Goal: Transaction & Acquisition: Purchase product/service

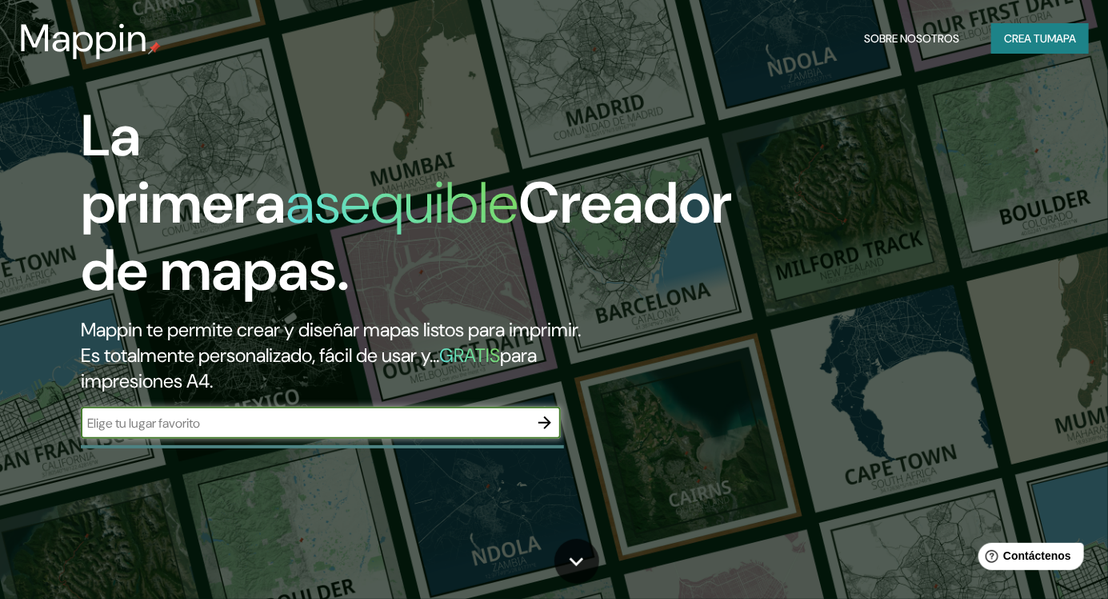
click at [1057, 34] on font "mapa" at bounding box center [1061, 38] width 29 height 14
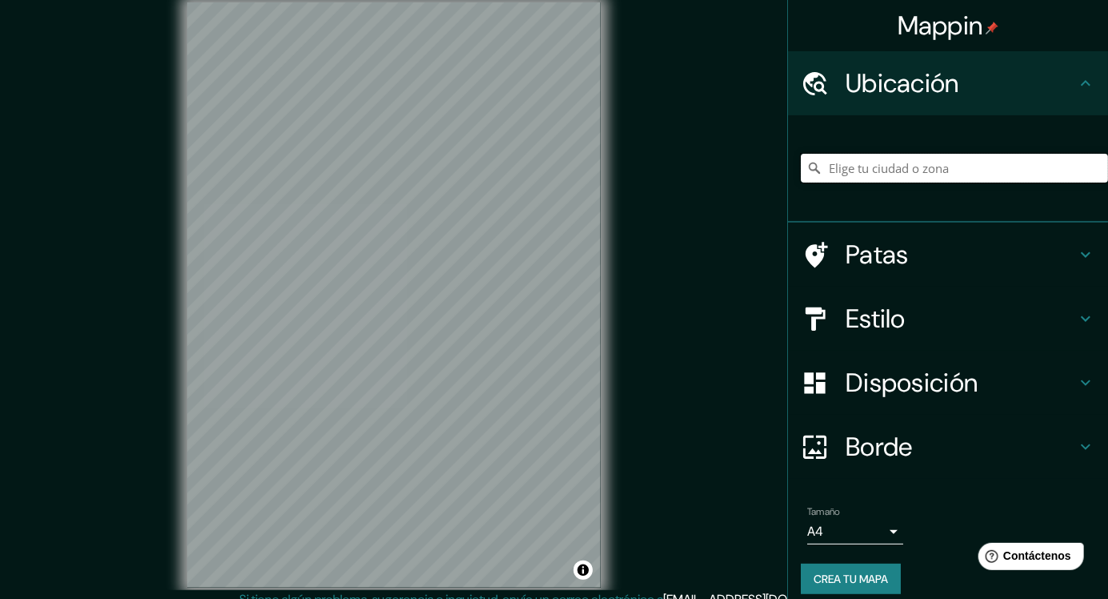
click at [954, 177] on input "Elige tu ciudad o zona" at bounding box center [954, 168] width 307 height 29
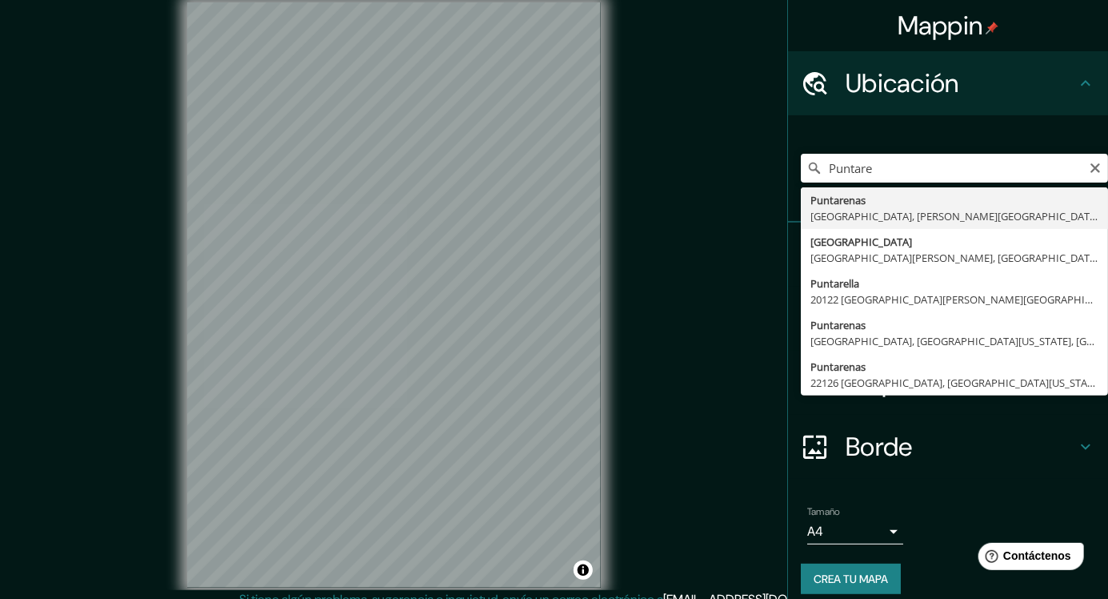
type input "Puntarenas, Provincia de Puntarenas, Costa Rica"
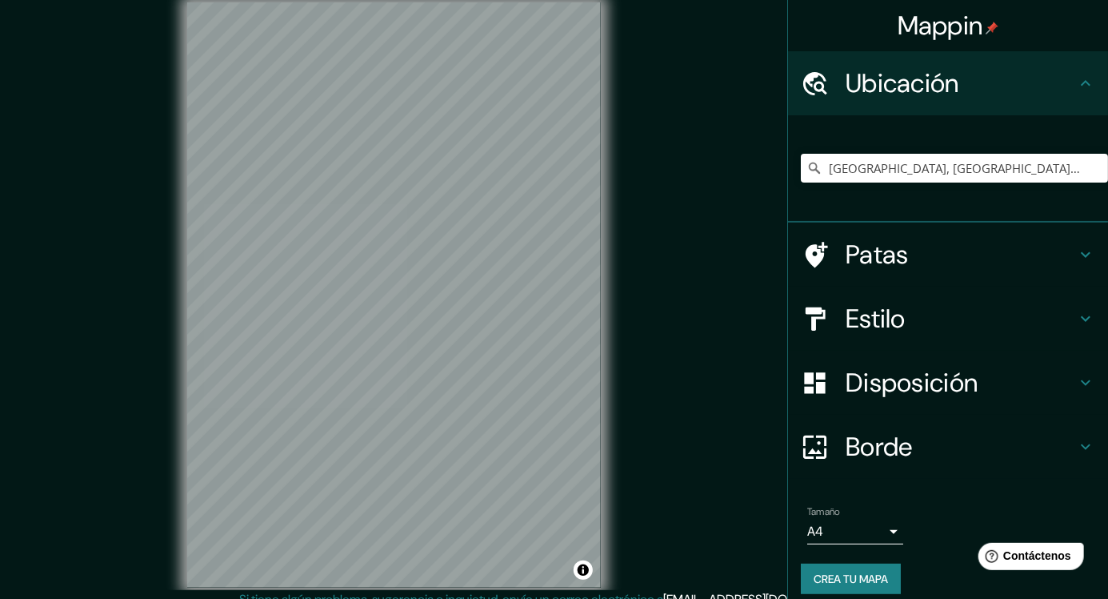
click at [727, 180] on div "Mappin Ubicación Puntarenas, Provincia de Puntarenas, Costa Rica Patas Estilo D…" at bounding box center [554, 307] width 1108 height 615
click at [893, 535] on body "Mappin Ubicación Puntarenas, Provincia de Puntarenas, Costa Rica Patas Estilo D…" at bounding box center [554, 299] width 1108 height 599
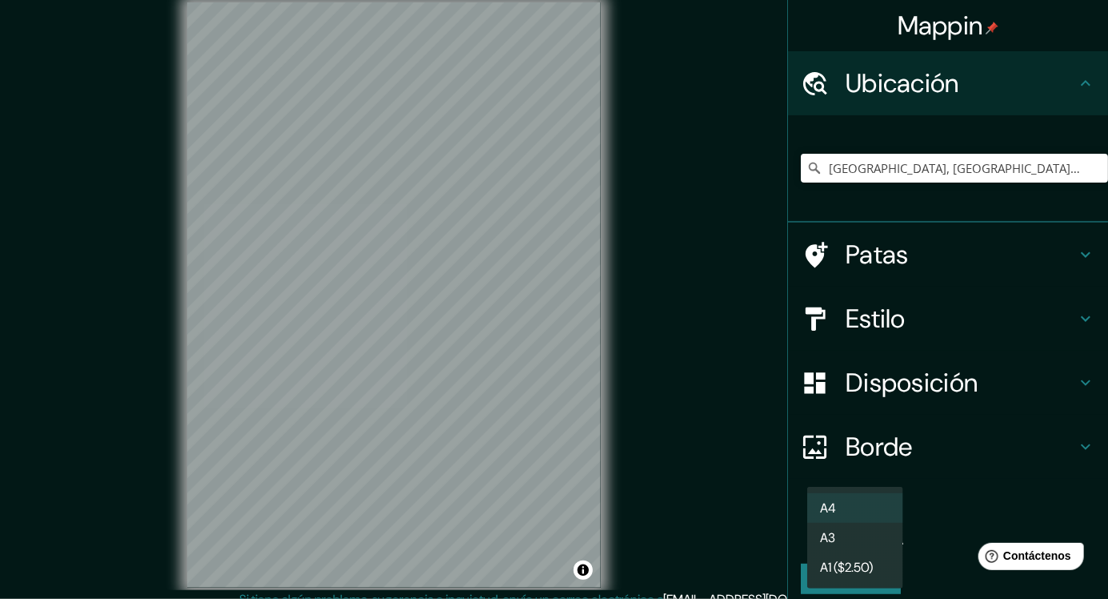
click at [869, 535] on li "A3" at bounding box center [855, 538] width 96 height 30
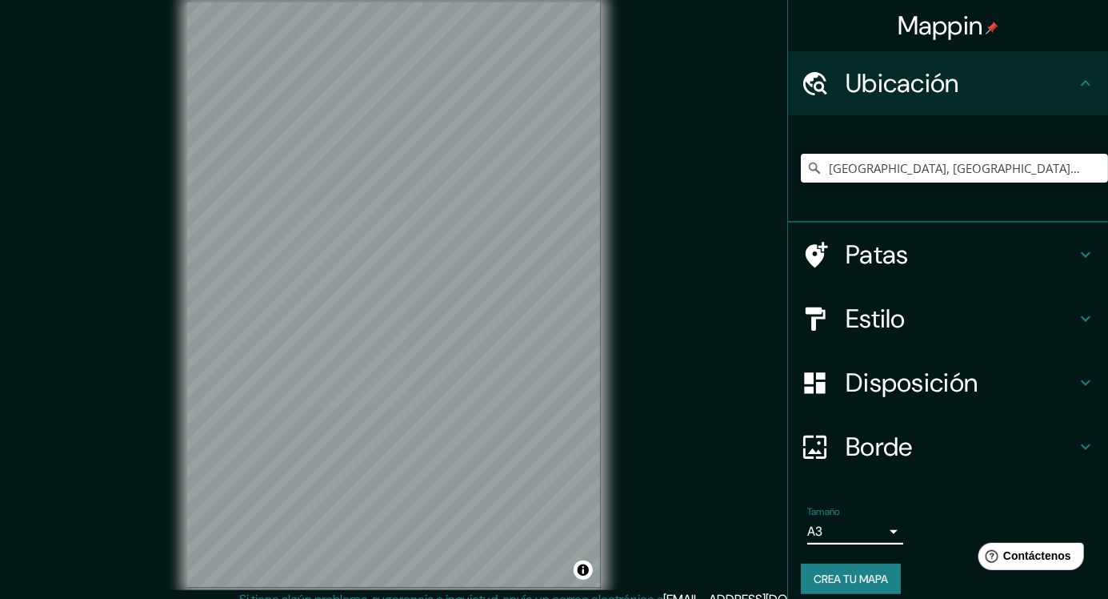
click at [885, 541] on body "Mappin Ubicación Puntarenas, Provincia de Puntarenas, Costa Rica Patas Estilo D…" at bounding box center [554, 299] width 1108 height 599
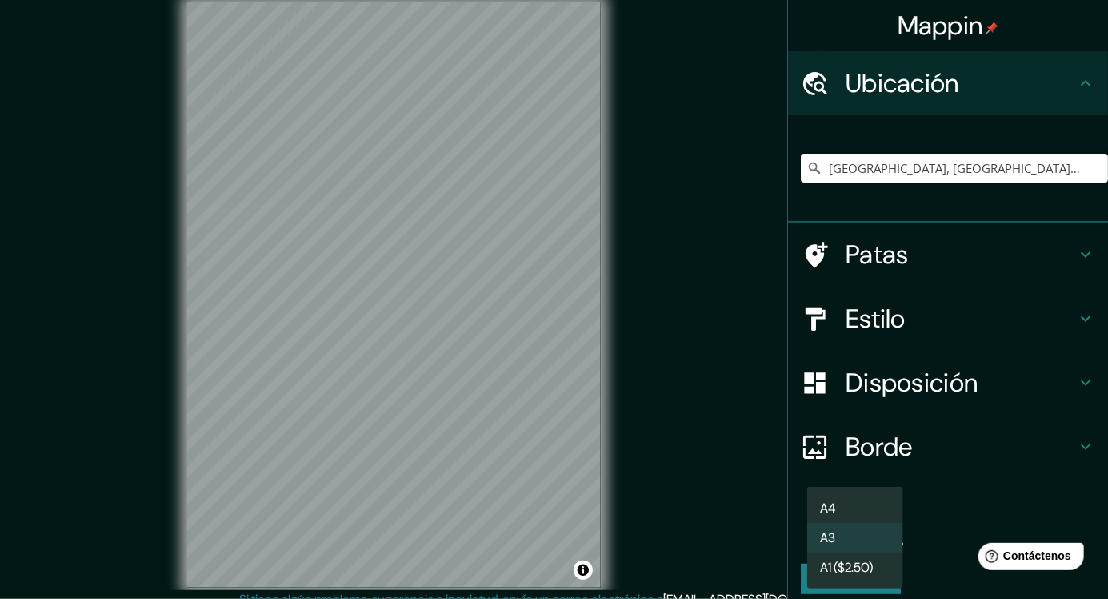
click at [882, 539] on li "A3" at bounding box center [855, 538] width 96 height 30
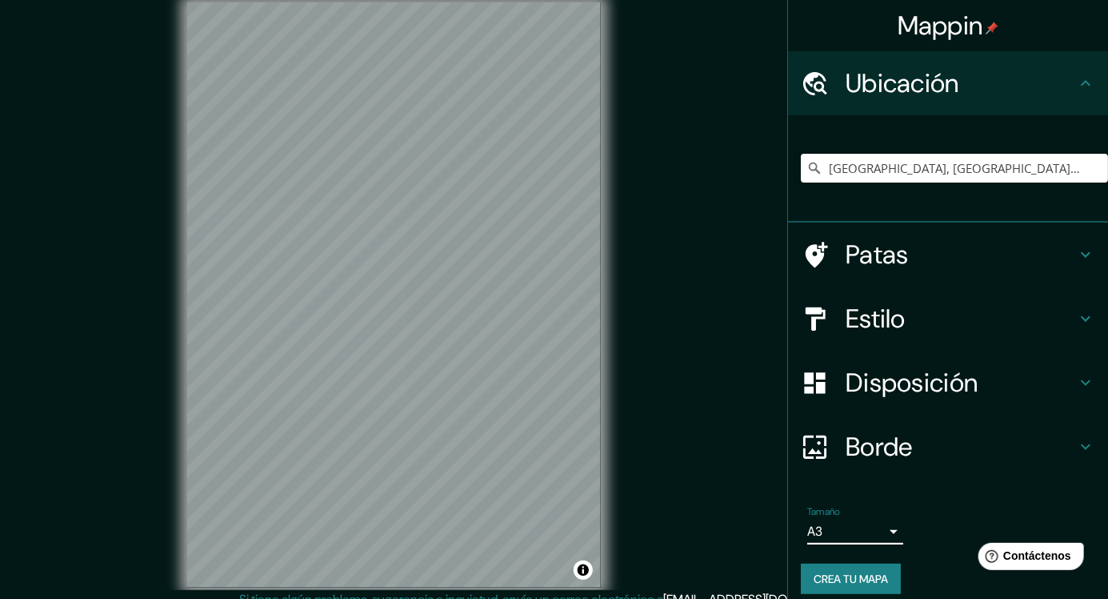
click at [883, 539] on body "Mappin Ubicación Puntarenas, Provincia de Puntarenas, Costa Rica Patas Estilo D…" at bounding box center [554, 299] width 1108 height 599
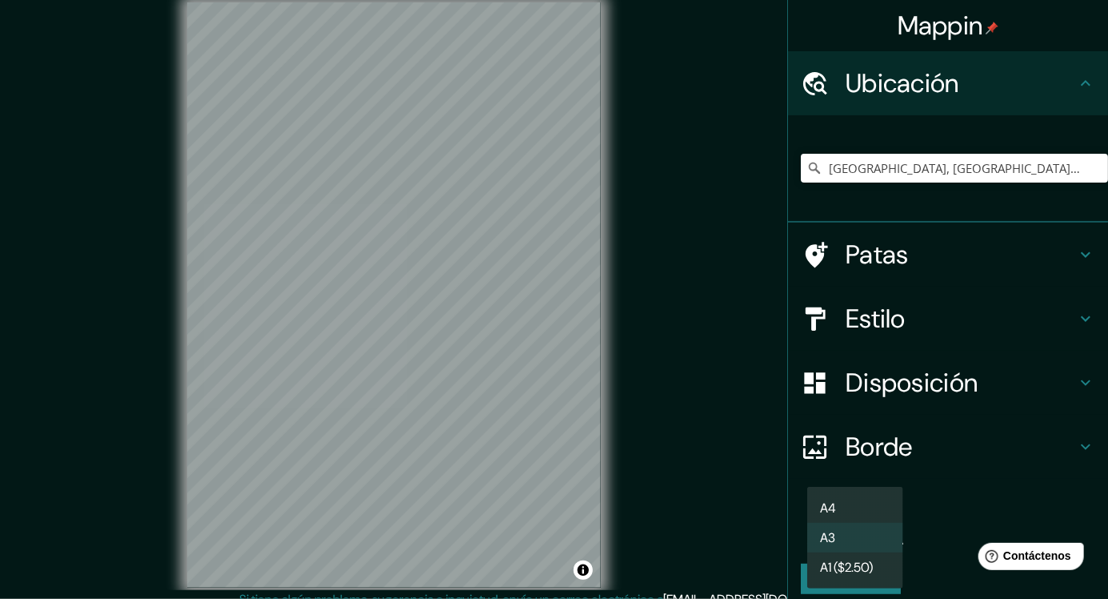
click at [875, 551] on li "A3" at bounding box center [855, 538] width 96 height 30
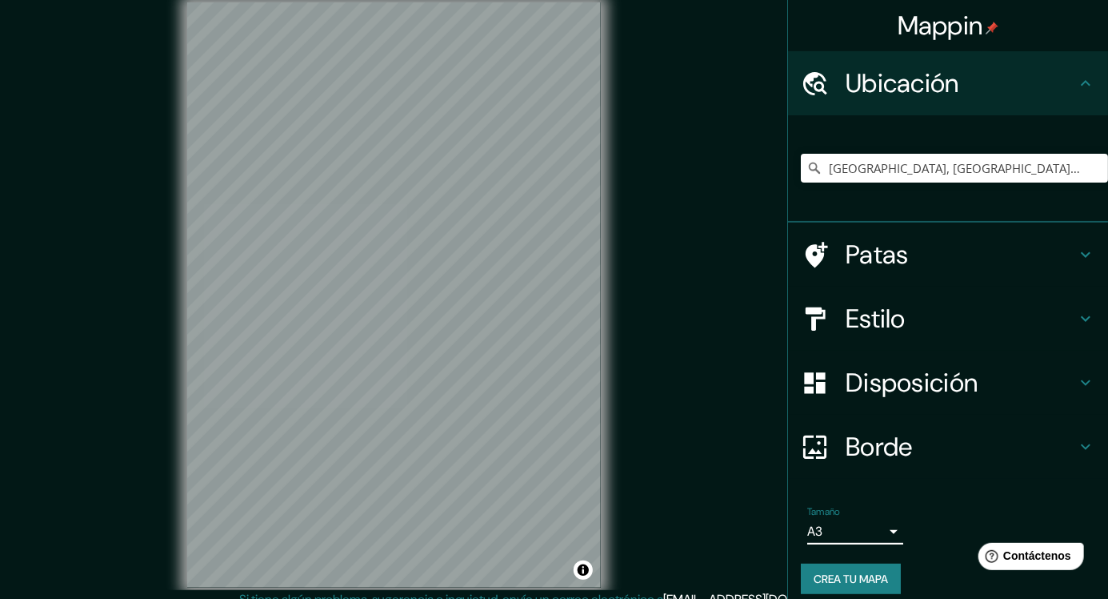
click at [879, 539] on body "Mappin Ubicación Puntarenas, Provincia de Puntarenas, Costa Rica Patas Estilo D…" at bounding box center [554, 299] width 1108 height 599
click at [894, 535] on body "Mappin Ubicación Puntarenas, Provincia de Puntarenas, Costa Rica Patas Estilo D…" at bounding box center [554, 299] width 1108 height 599
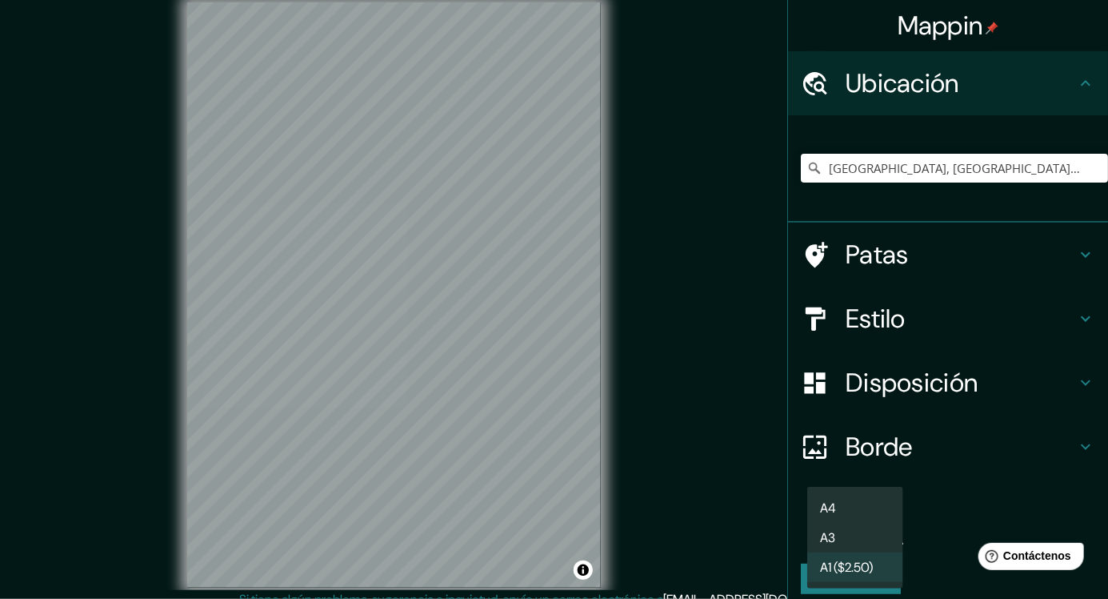
click at [866, 543] on li "A3" at bounding box center [855, 538] width 96 height 30
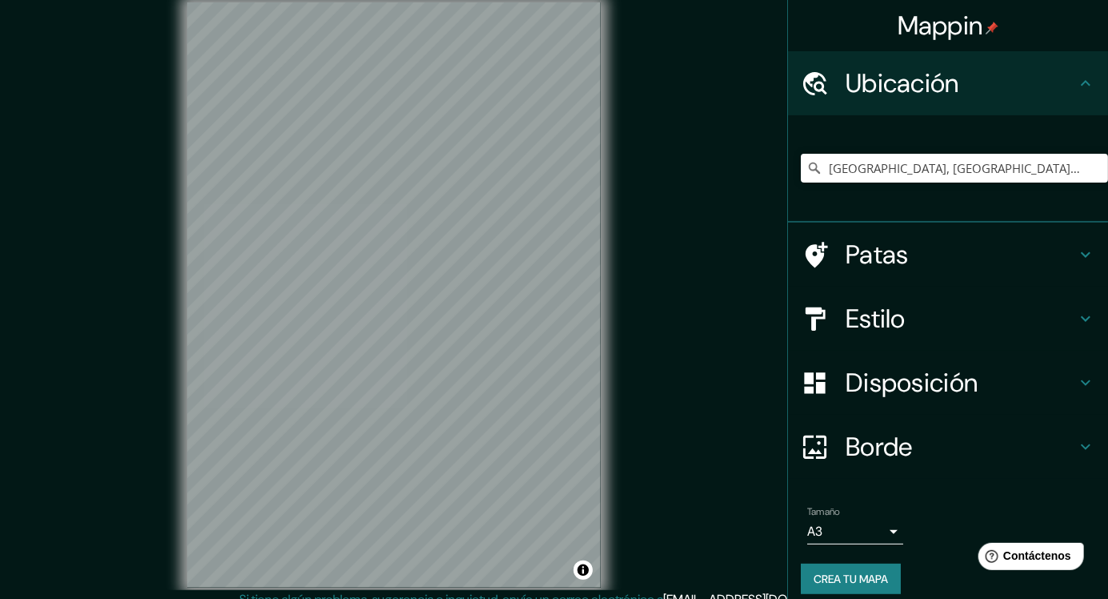
click at [1085, 259] on icon at bounding box center [1085, 254] width 19 height 19
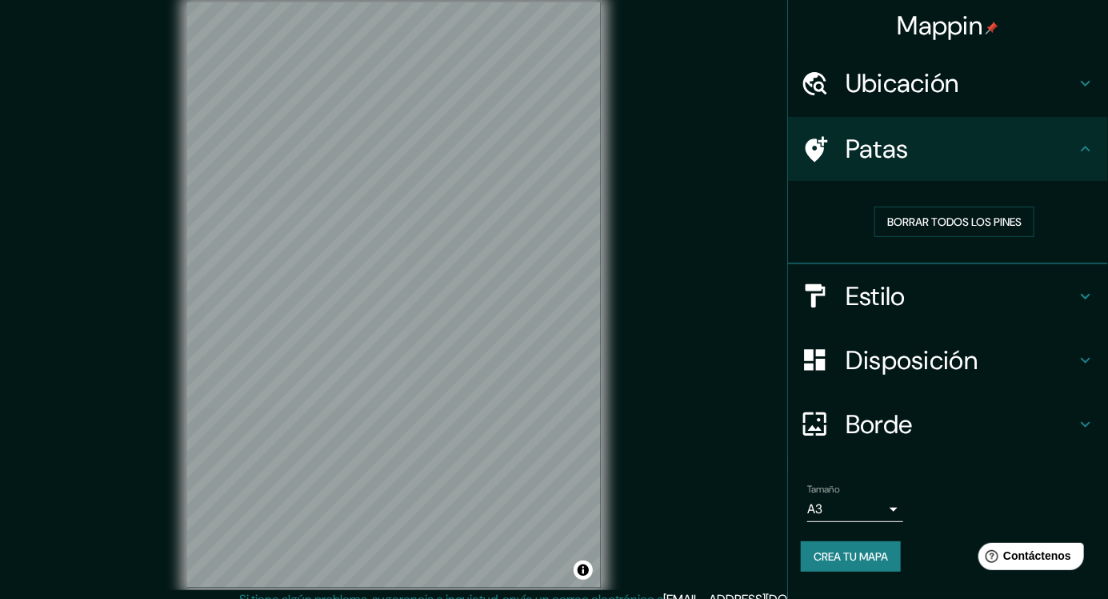
click at [1067, 169] on div "Patas" at bounding box center [948, 149] width 320 height 64
click at [1095, 289] on icon at bounding box center [1085, 295] width 19 height 19
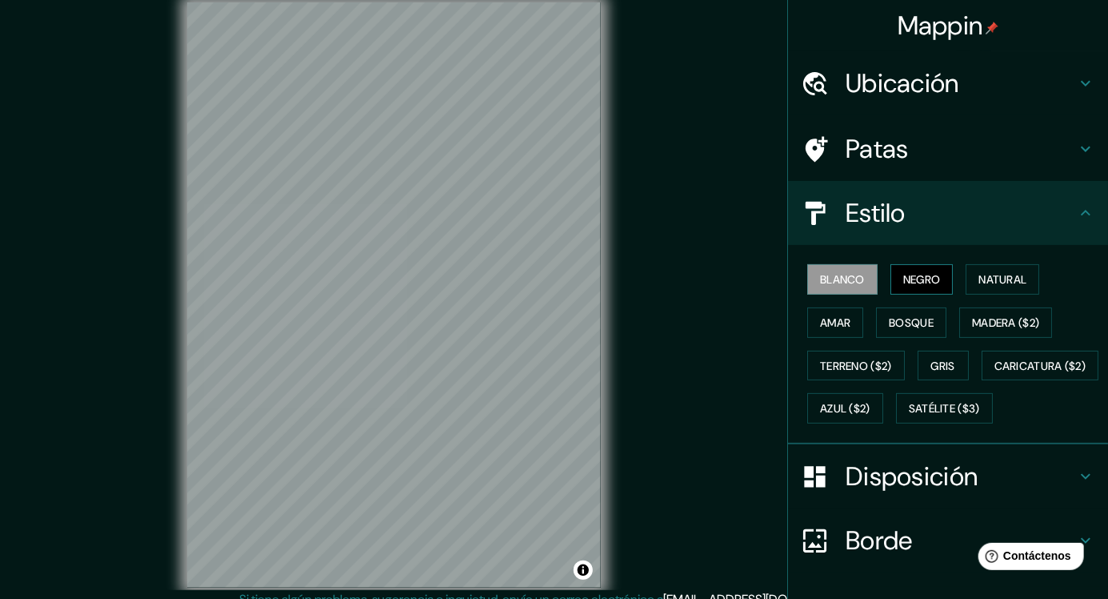
click at [919, 293] on button "Negro" at bounding box center [922, 279] width 63 height 30
click at [1013, 282] on font "Natural" at bounding box center [1003, 279] width 48 height 14
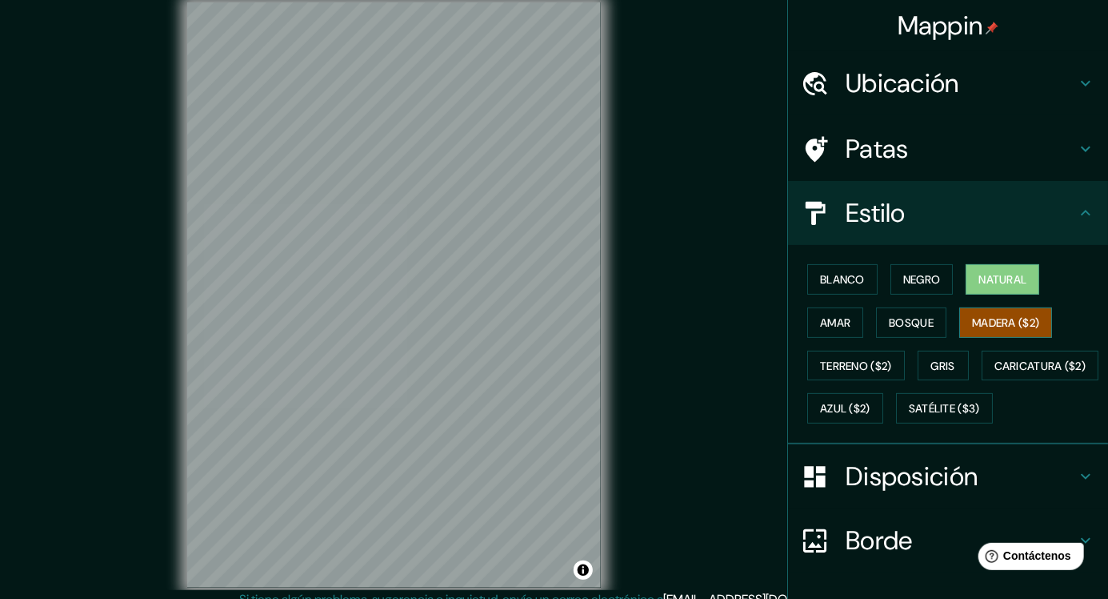
click at [997, 320] on font "Madera ($2)" at bounding box center [1005, 322] width 67 height 14
click at [928, 325] on font "Bosque" at bounding box center [911, 322] width 45 height 14
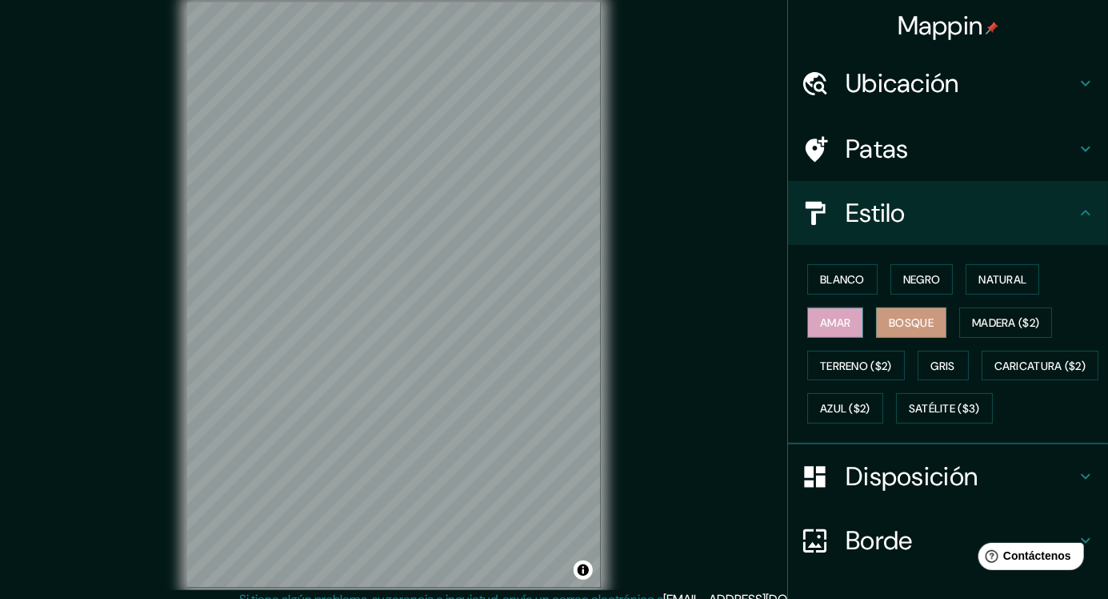
click at [851, 326] on font "Amar" at bounding box center [835, 322] width 30 height 14
click at [878, 362] on font "Terreno ($2)" at bounding box center [856, 365] width 72 height 14
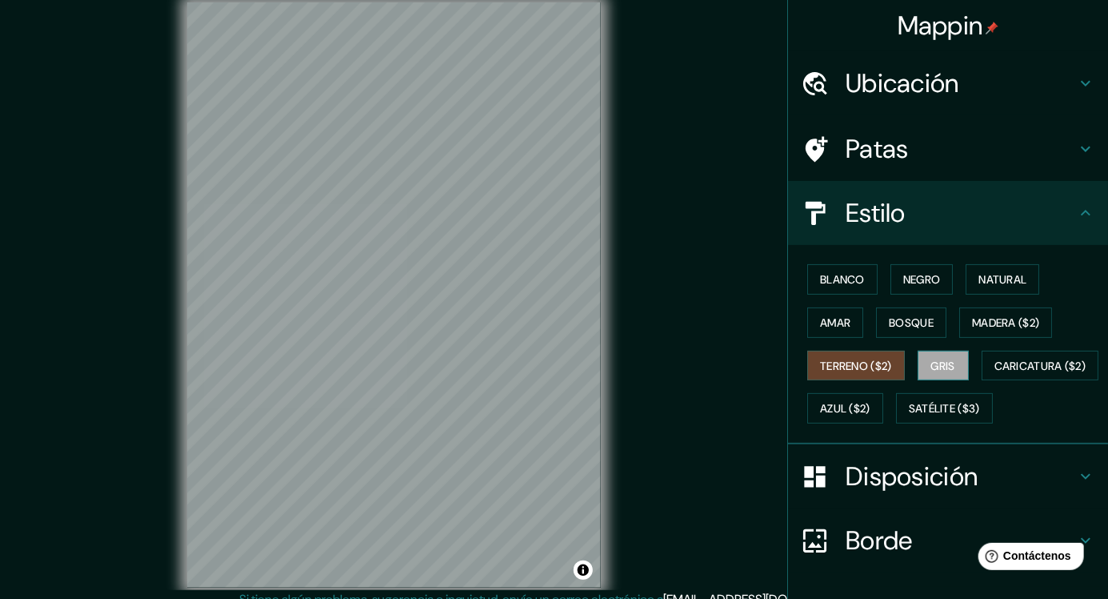
click at [951, 374] on button "Gris" at bounding box center [943, 365] width 51 height 30
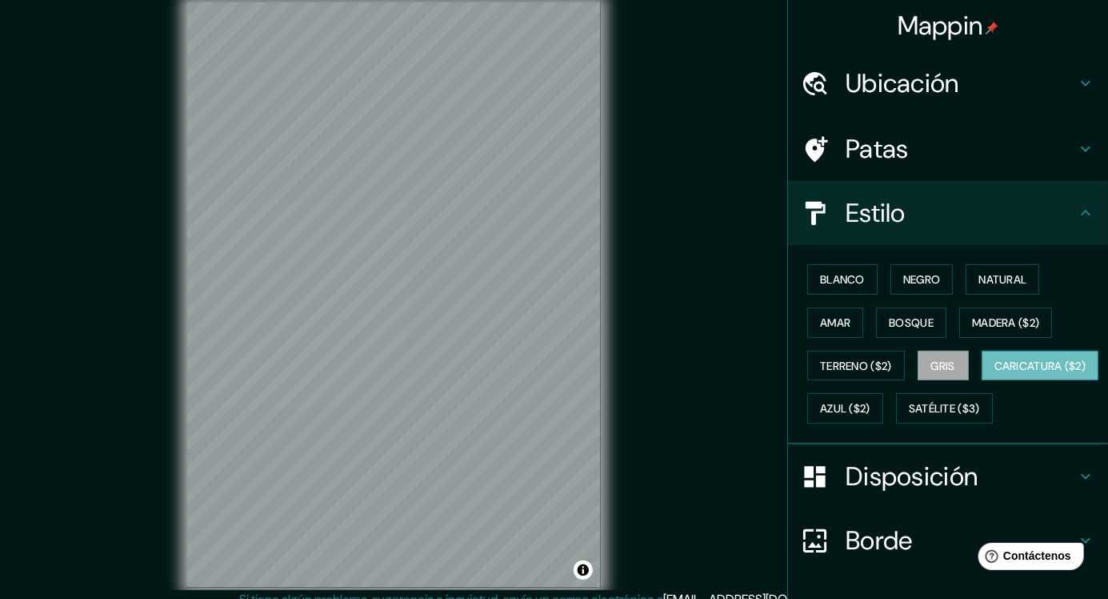
click at [982, 381] on button "Caricatura ($2)" at bounding box center [1041, 365] width 118 height 30
click at [857, 430] on div "Blanco Negro Natural Amar Bosque Madera ($2) Terreno ($2) Gris Caricatura ($2) …" at bounding box center [954, 344] width 307 height 172
click at [909, 416] on font "Satélite ($3)" at bounding box center [944, 409] width 71 height 14
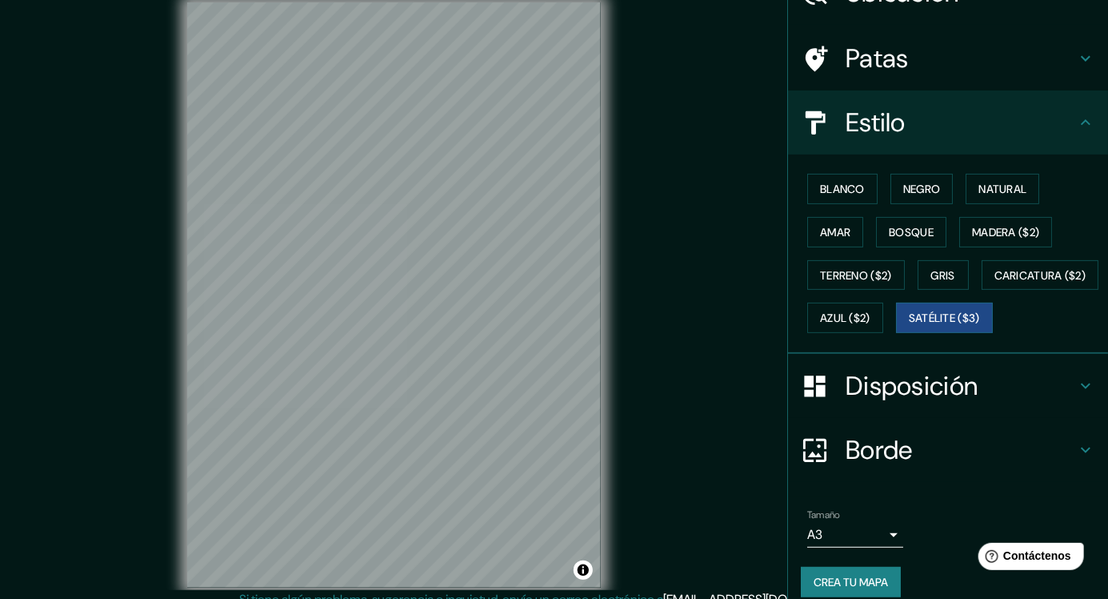
scroll to position [147, 0]
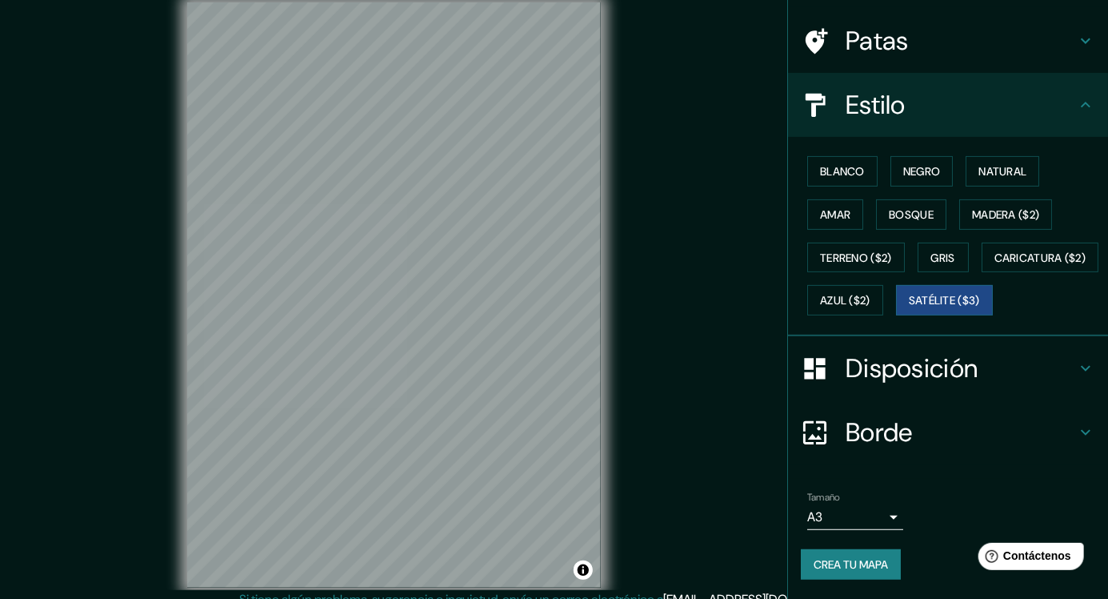
click at [887, 516] on body "Mappin Ubicación Puntarenas, Provincia de Puntarenas, Costa Rica Patas Estilo B…" at bounding box center [554, 299] width 1108 height 599
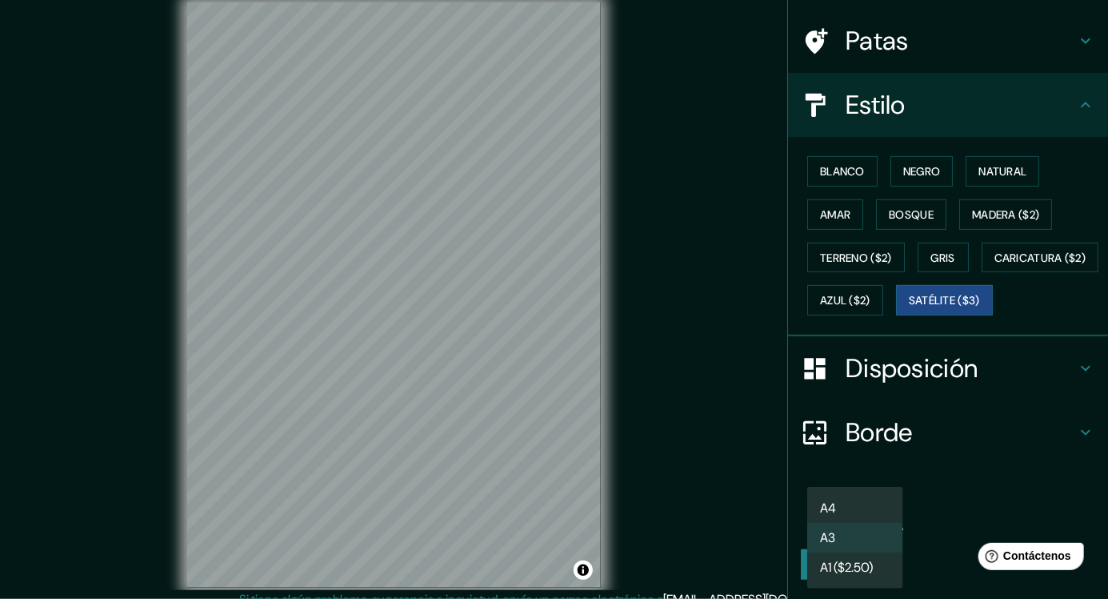
click at [867, 510] on li "A4" at bounding box center [855, 508] width 96 height 30
click at [890, 519] on body "Mappin Ubicación Puntarenas, Provincia de Puntarenas, Costa Rica Patas Estilo B…" at bounding box center [554, 299] width 1108 height 599
click at [863, 547] on li "A3" at bounding box center [855, 538] width 96 height 30
type input "a4"
click at [867, 566] on font "Crea tu mapa" at bounding box center [851, 564] width 74 height 14
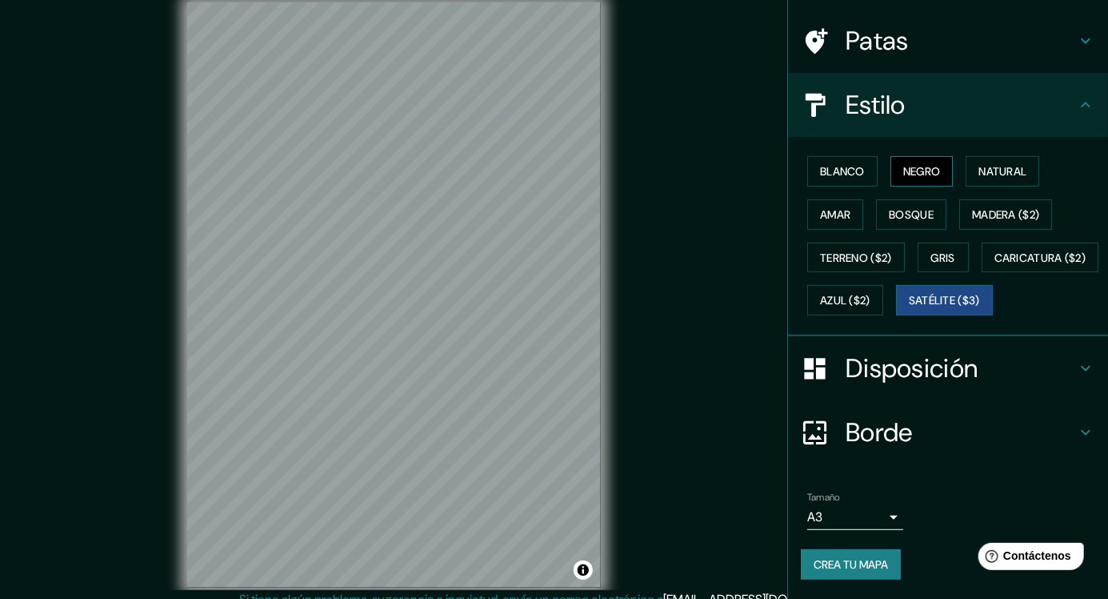
click at [916, 161] on font "Negro" at bounding box center [922, 171] width 38 height 21
click at [941, 164] on font "Negro" at bounding box center [922, 171] width 38 height 14
click at [1010, 164] on font "Natural" at bounding box center [1003, 171] width 48 height 14
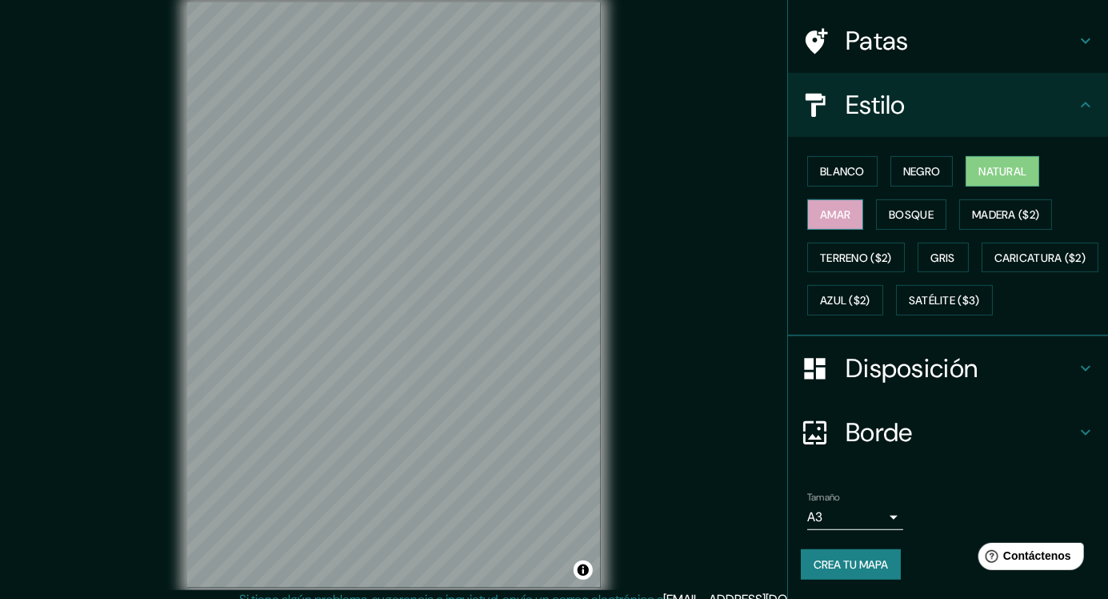
click at [837, 204] on font "Amar" at bounding box center [835, 214] width 30 height 21
click at [914, 204] on font "Bosque" at bounding box center [911, 214] width 45 height 21
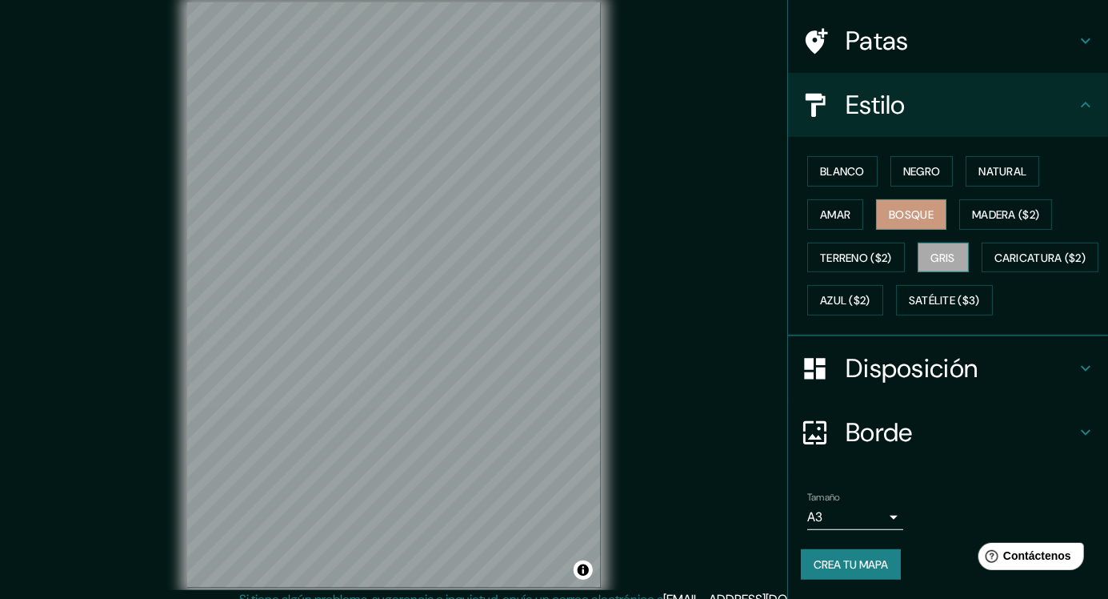
click at [951, 242] on button "Gris" at bounding box center [943, 257] width 51 height 30
click at [864, 563] on font "Crea tu mapa" at bounding box center [851, 564] width 74 height 14
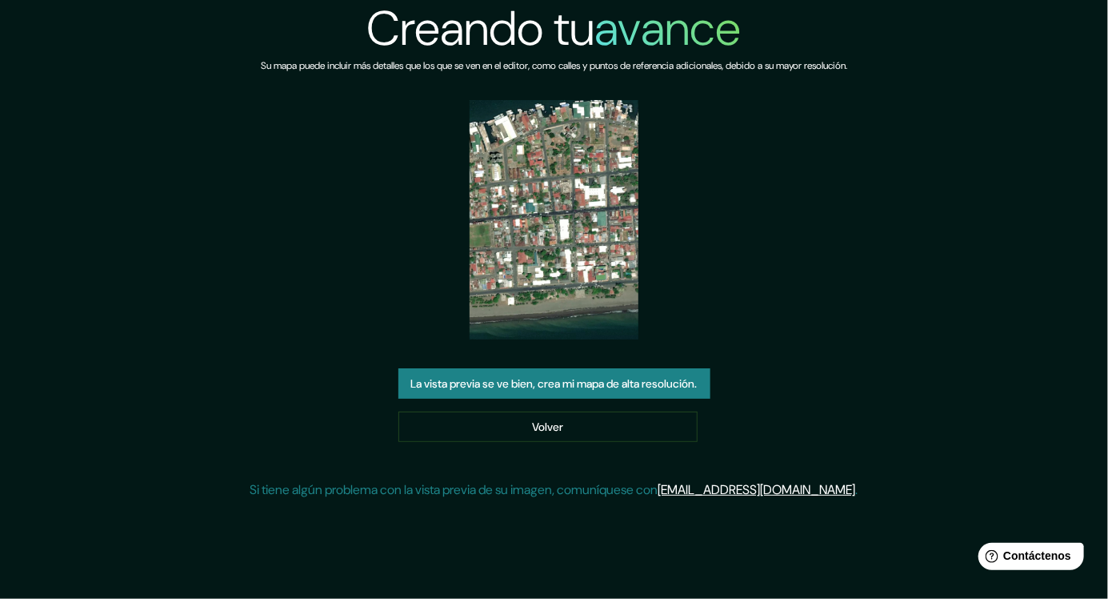
click at [595, 280] on img at bounding box center [555, 219] width 170 height 239
click at [688, 423] on div "La vista previa se ve bien, crea mi mapa de alta resolución. Volver" at bounding box center [554, 405] width 312 height 74
click at [701, 398] on button "La vista previa se ve bien, crea mi mapa de alta resolución." at bounding box center [554, 383] width 312 height 30
click at [688, 394] on font "La vista previa se ve bien, crea mi mapa de alta resolución." at bounding box center [554, 383] width 286 height 21
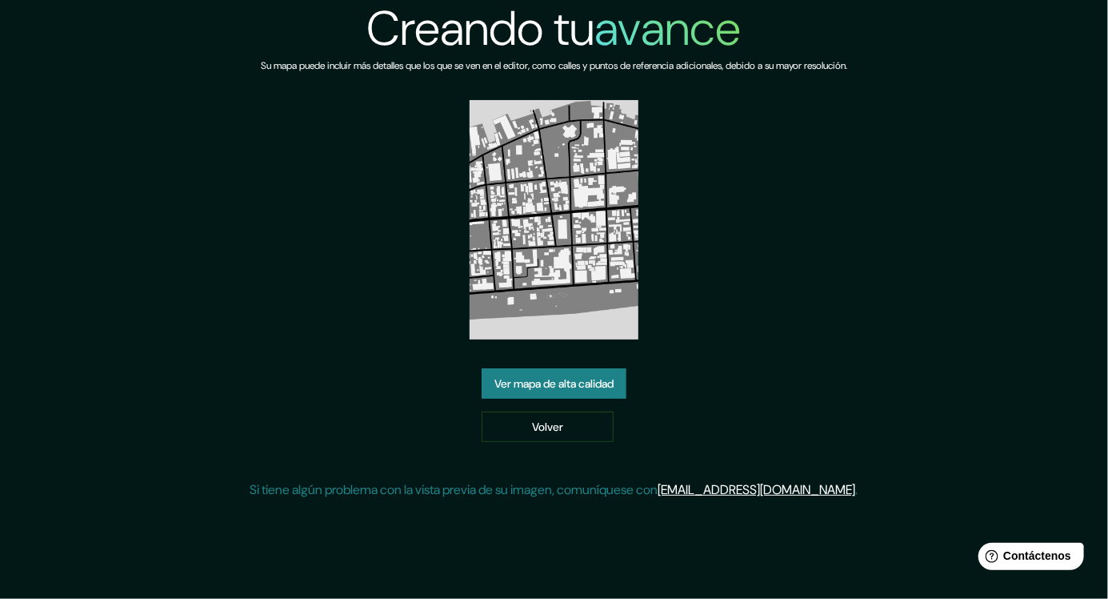
click at [603, 390] on font "Ver mapa de alta calidad" at bounding box center [554, 383] width 119 height 14
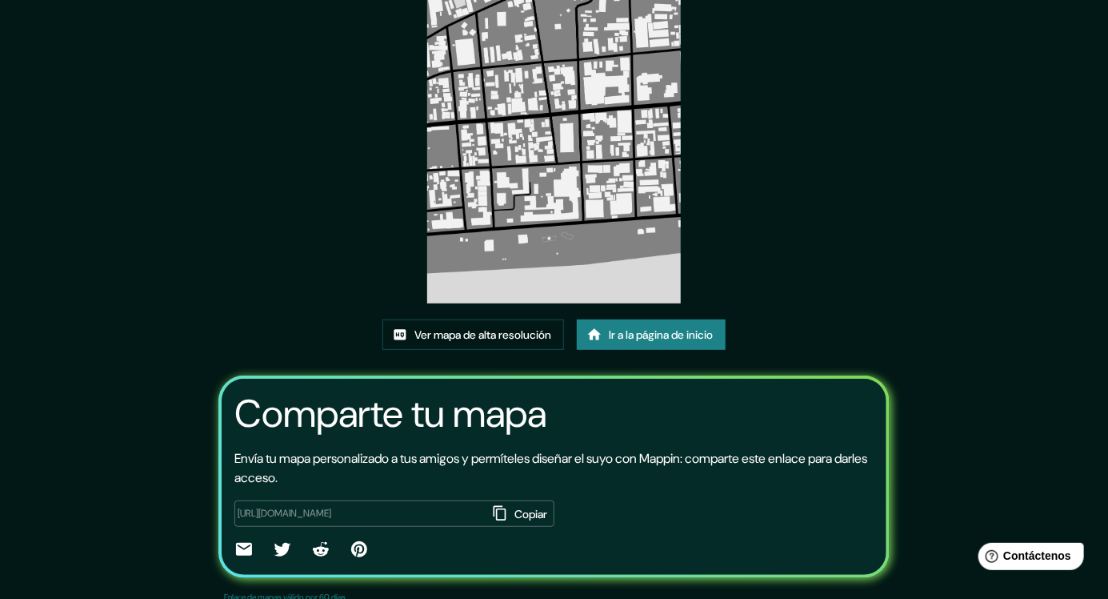
scroll to position [127, 0]
click at [530, 341] on font "Ver mapa de alta resolución" at bounding box center [482, 333] width 137 height 14
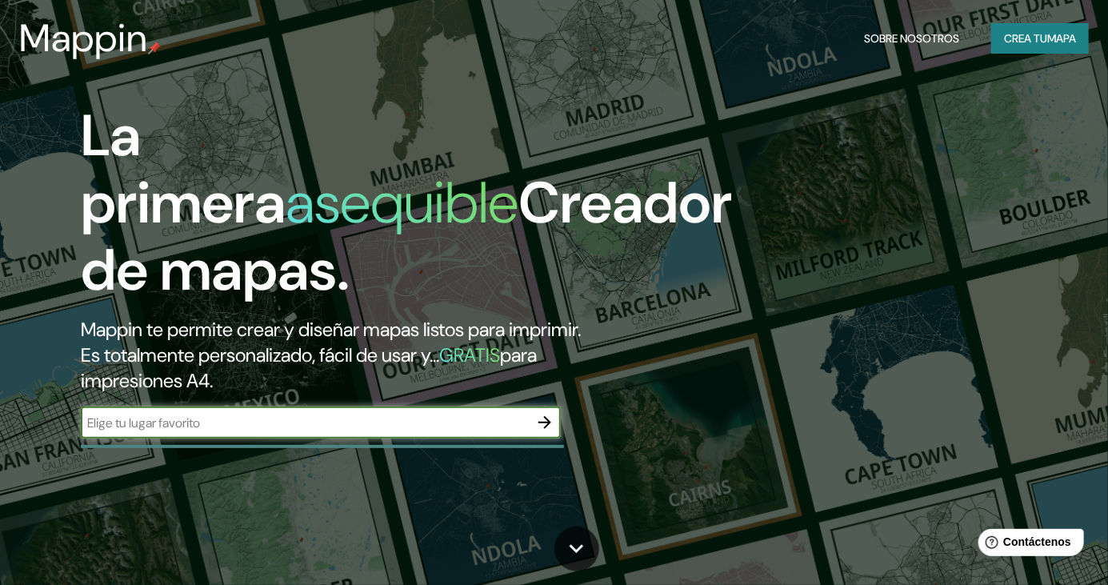
click at [1050, 43] on font "mapa" at bounding box center [1061, 38] width 29 height 14
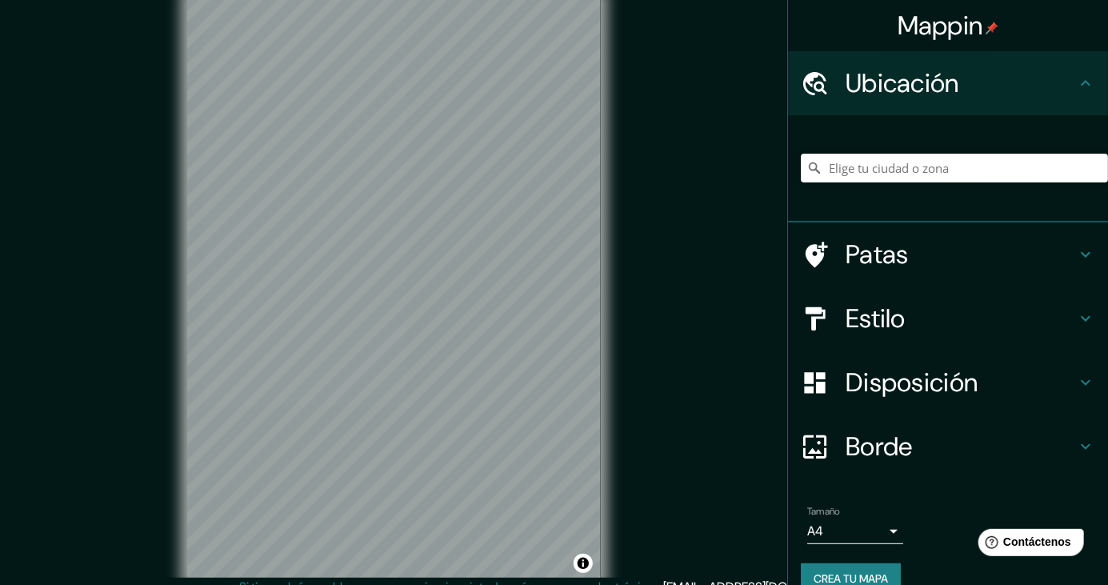
click at [979, 178] on input "Elige tu ciudad o zona" at bounding box center [954, 168] width 307 height 29
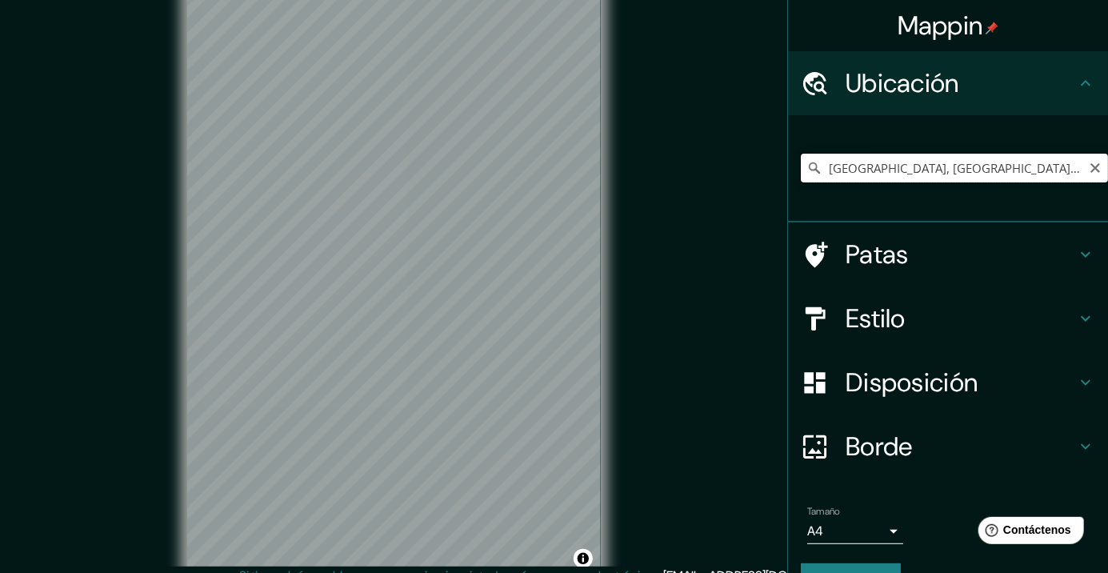
click at [912, 174] on input "Puntarenas, Provincia de Puntarenas, Costa Rica" at bounding box center [954, 168] width 307 height 29
type input "Puntarenas, Provincia de Puntarenas, Costa Rica"
click at [750, 172] on div "Mappin Ubicación Puntarenas, Provincia de Puntarenas, Costa Rica Puntarenas Pro…" at bounding box center [554, 296] width 1108 height 592
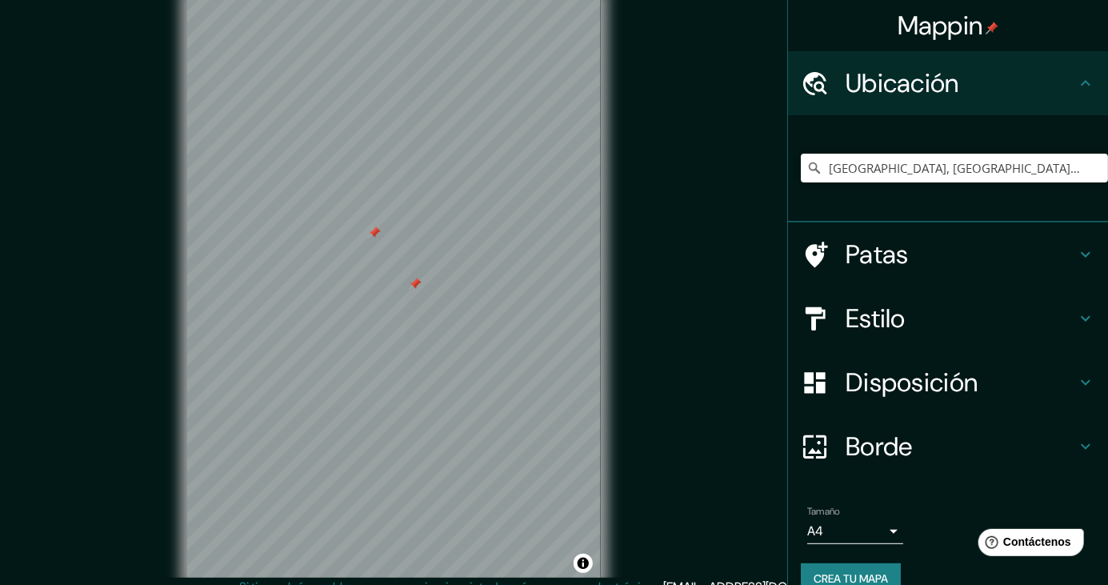
click at [411, 290] on div at bounding box center [415, 284] width 13 height 13
click at [375, 239] on div at bounding box center [374, 232] width 13 height 13
click at [1022, 259] on h4 "Patas" at bounding box center [961, 254] width 230 height 32
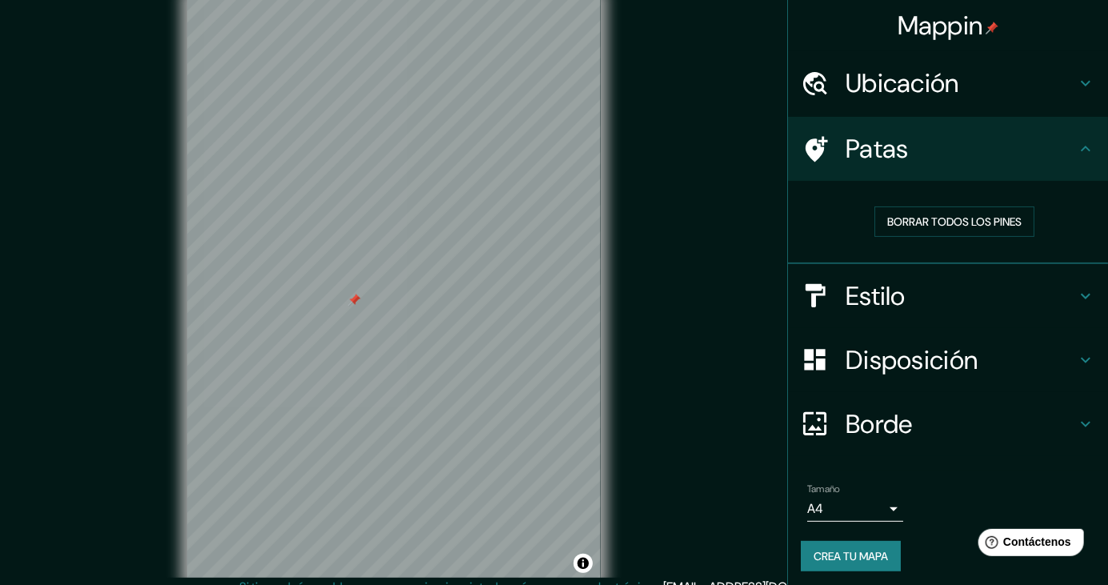
click at [1077, 163] on div "Patas" at bounding box center [948, 149] width 320 height 64
click at [1059, 303] on h4 "Estilo" at bounding box center [961, 296] width 230 height 32
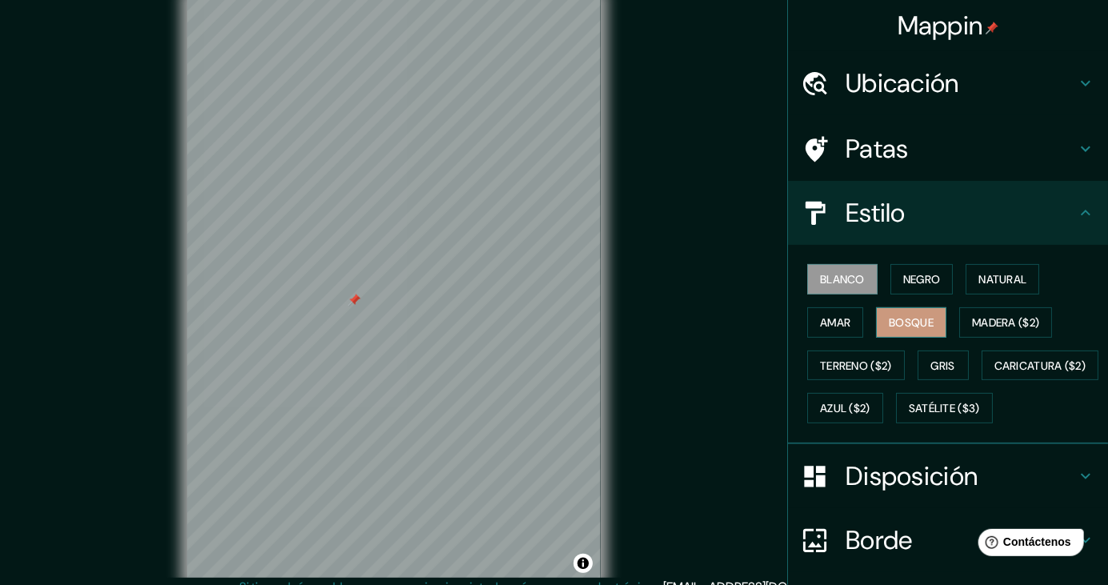
click at [925, 330] on font "Bosque" at bounding box center [911, 322] width 45 height 21
click at [443, 230] on div at bounding box center [444, 223] width 13 height 13
click at [13, 243] on div "Mappin Ubicación Puntarenas, Provincia de Puntarenas, Costa Rica Puntarenas Pro…" at bounding box center [554, 301] width 1108 height 603
click at [890, 426] on div "Blanco Negro Natural Amar Bosque Madera ($2) Terreno ($2) Gris Caricatura ($2) …" at bounding box center [954, 344] width 307 height 172
click at [943, 360] on font "Gris" at bounding box center [943, 365] width 24 height 14
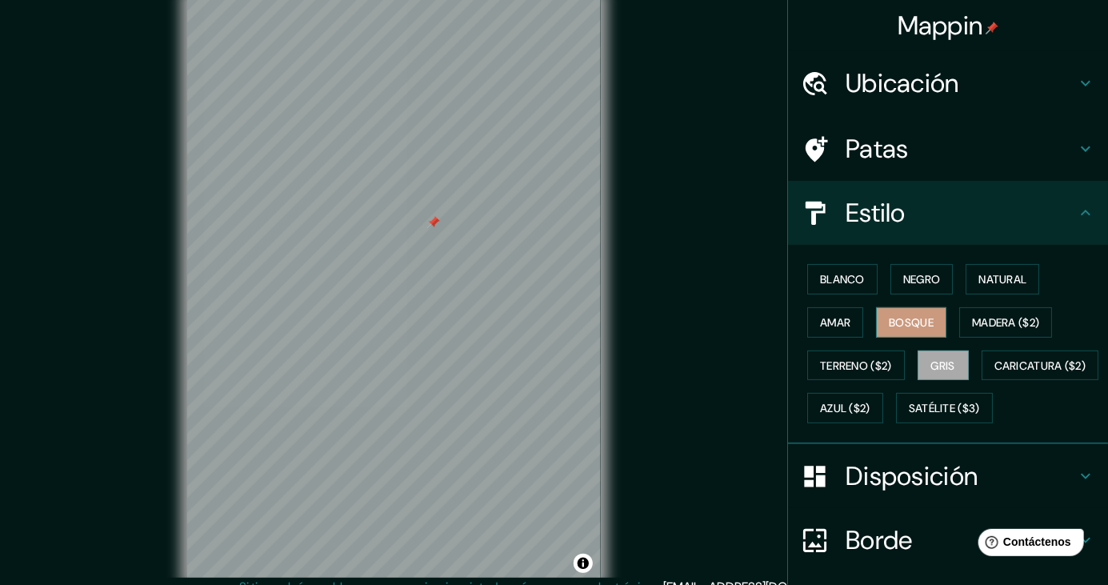
click at [928, 328] on font "Bosque" at bounding box center [911, 322] width 45 height 14
click at [834, 333] on button "Amar" at bounding box center [835, 322] width 56 height 30
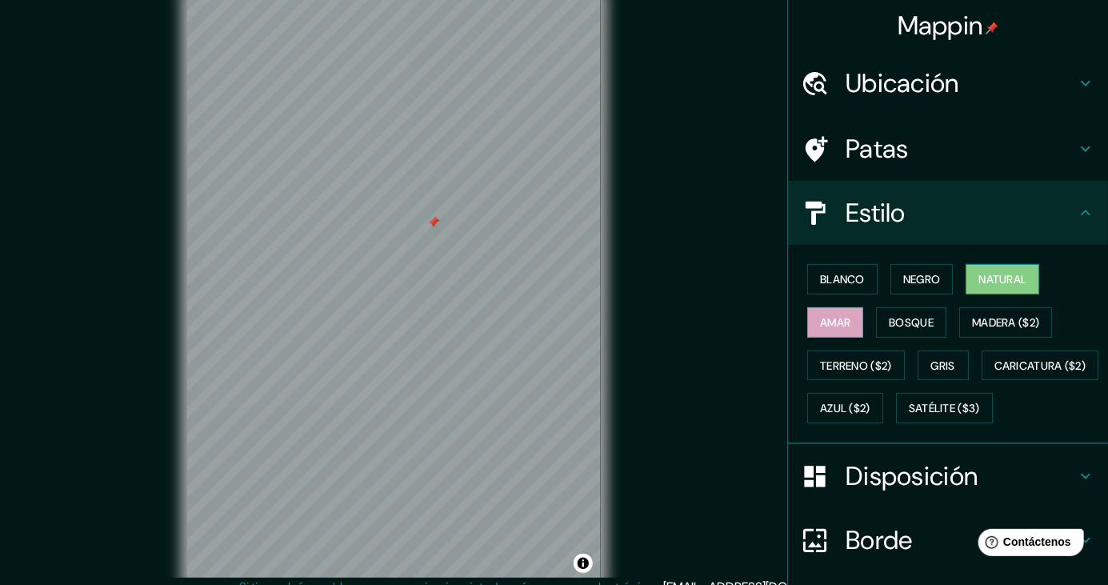
click at [991, 284] on font "Natural" at bounding box center [1003, 279] width 48 height 14
click at [931, 278] on font "Negro" at bounding box center [922, 279] width 38 height 14
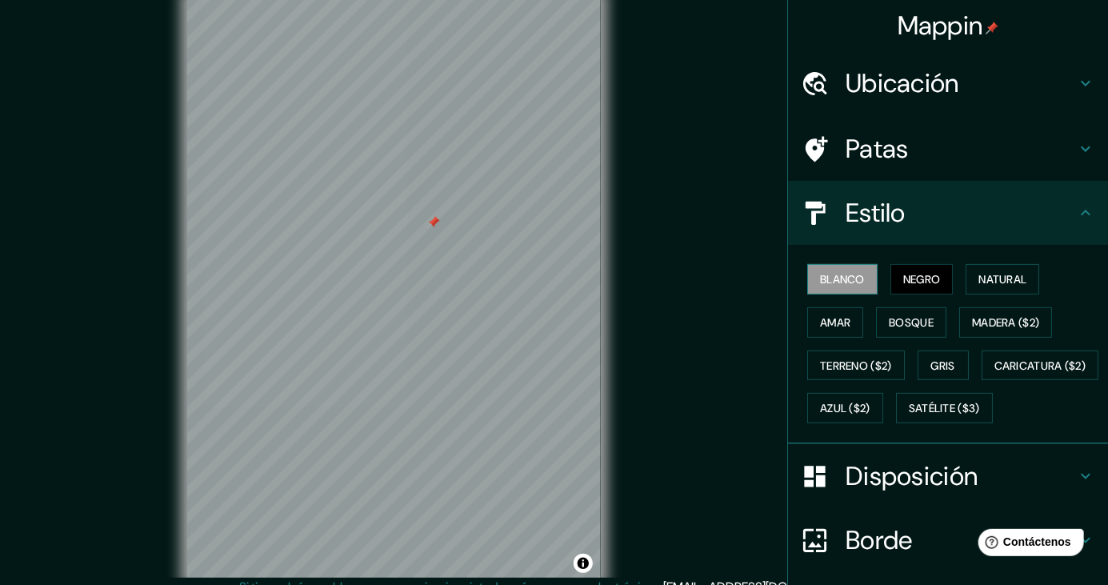
click at [863, 276] on font "Blanco" at bounding box center [842, 279] width 45 height 14
click at [932, 322] on font "Bosque" at bounding box center [911, 322] width 45 height 14
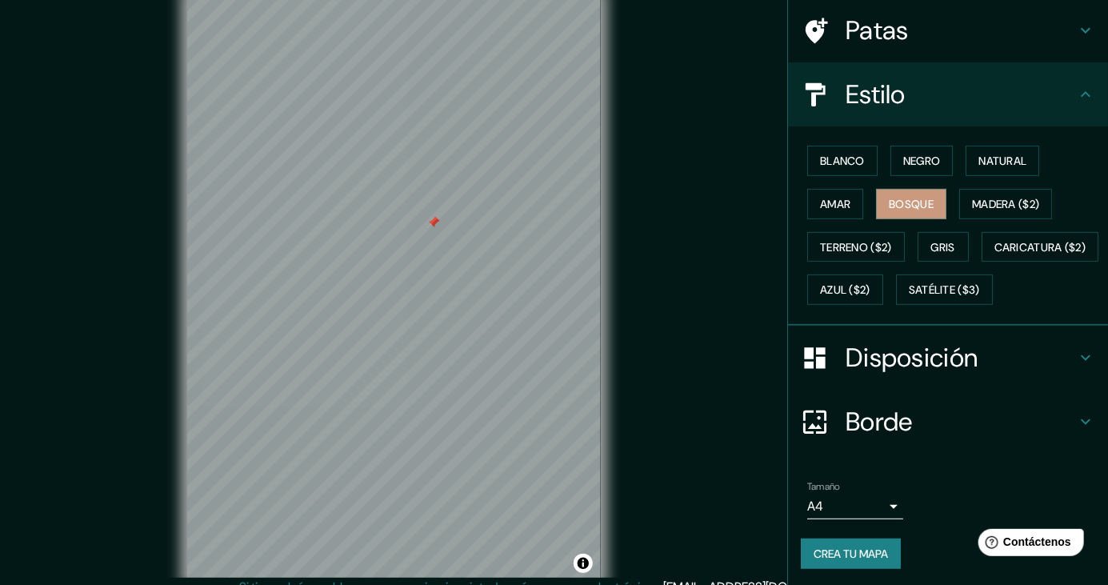
scroll to position [120, 0]
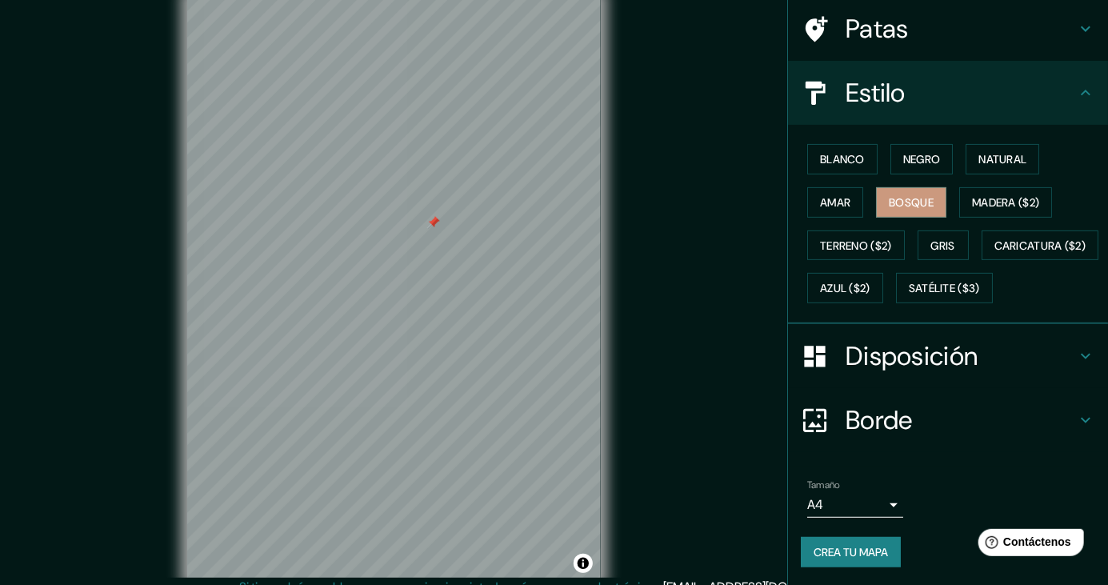
click at [932, 373] on font "Disposición" at bounding box center [912, 356] width 132 height 34
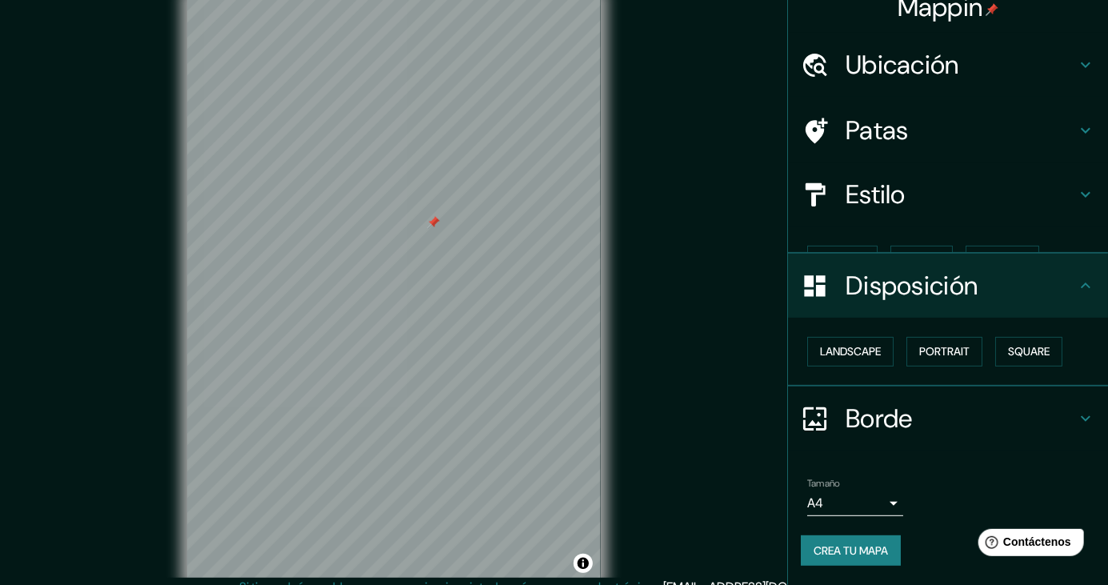
scroll to position [0, 0]
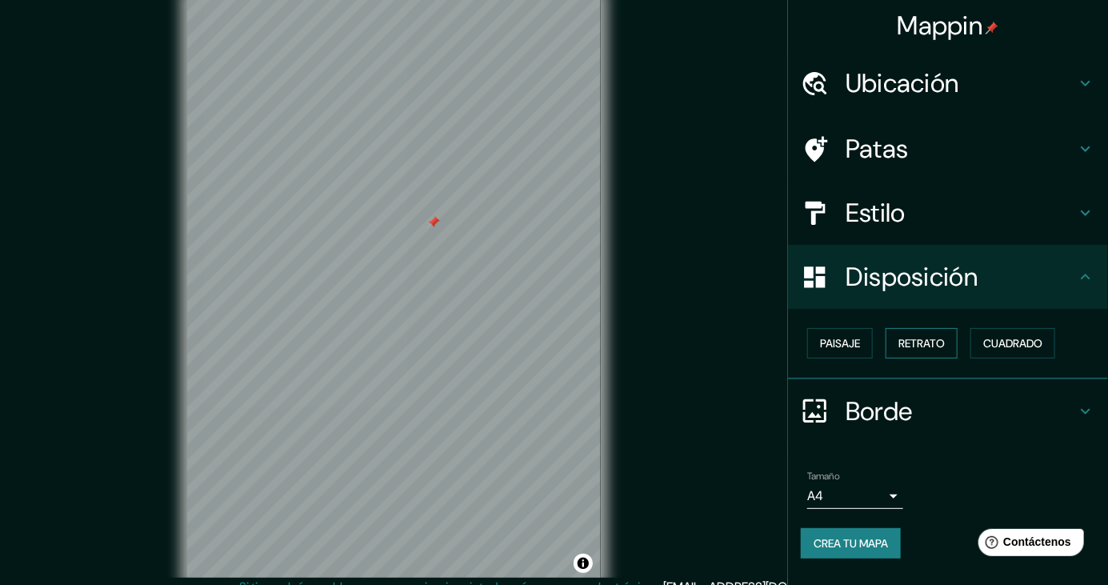
click at [930, 347] on font "Retrato" at bounding box center [922, 343] width 46 height 14
click at [937, 350] on font "Retrato" at bounding box center [922, 343] width 46 height 21
click at [935, 347] on font "Retrato" at bounding box center [922, 343] width 46 height 14
click at [816, 345] on button "Paisaje" at bounding box center [840, 343] width 66 height 30
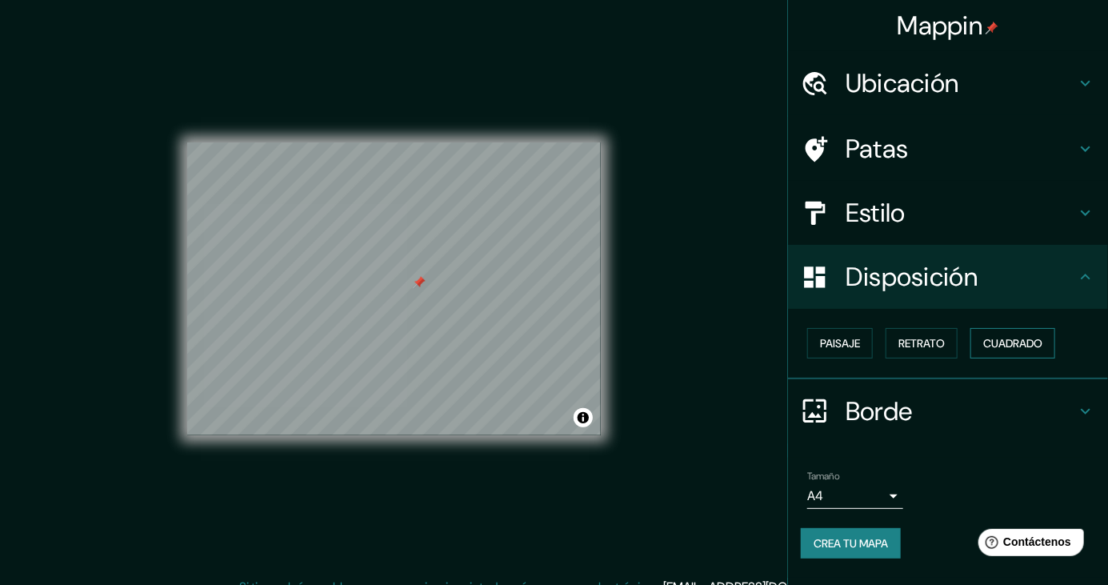
click at [1023, 350] on font "Cuadrado" at bounding box center [1012, 343] width 59 height 21
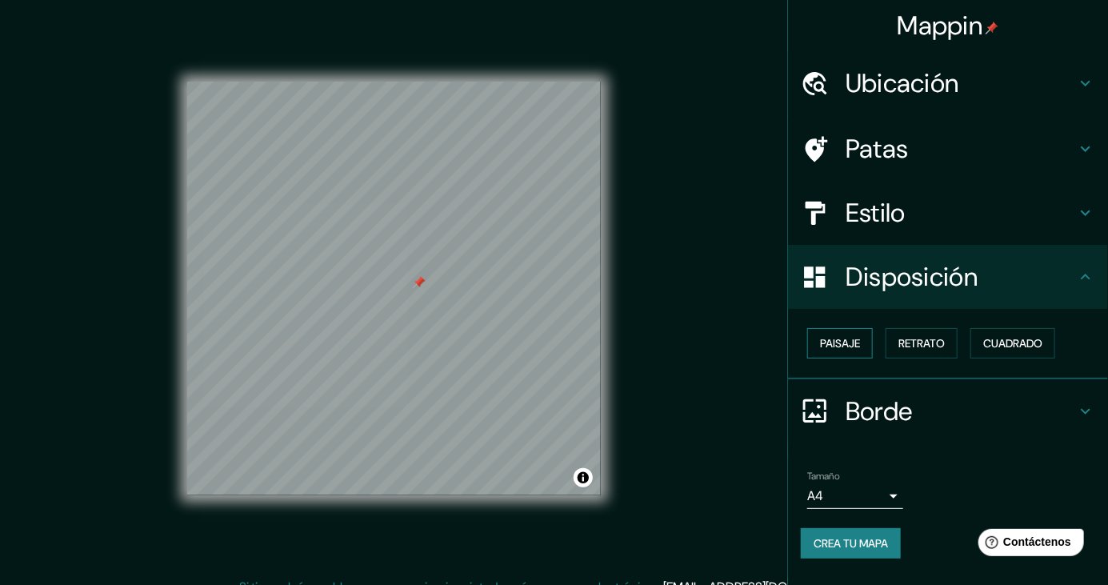
click at [823, 346] on font "Paisaje" at bounding box center [840, 343] width 40 height 14
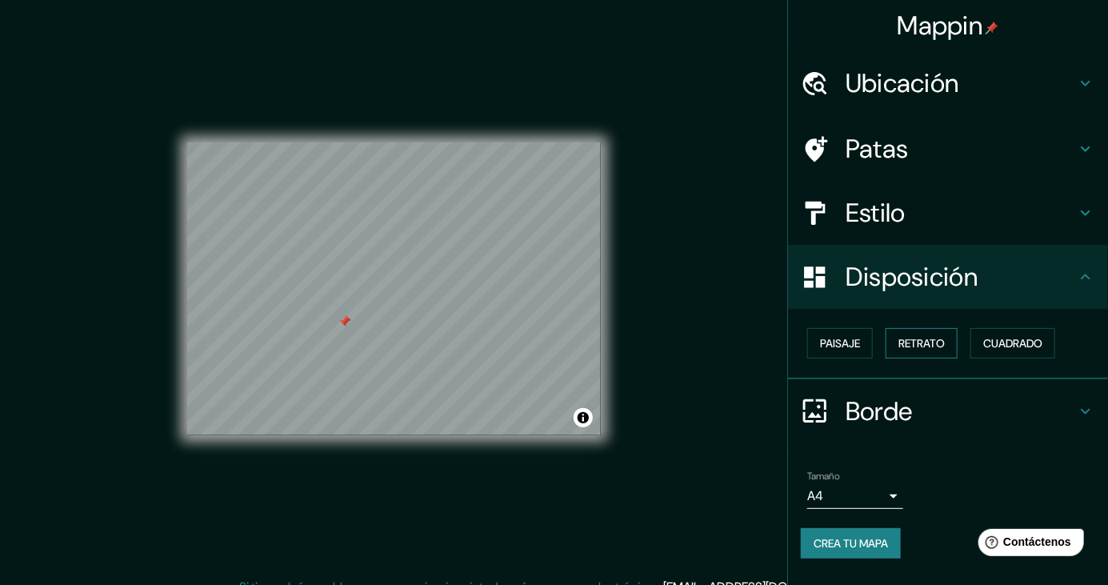
click at [941, 354] on button "Retrato" at bounding box center [922, 343] width 72 height 30
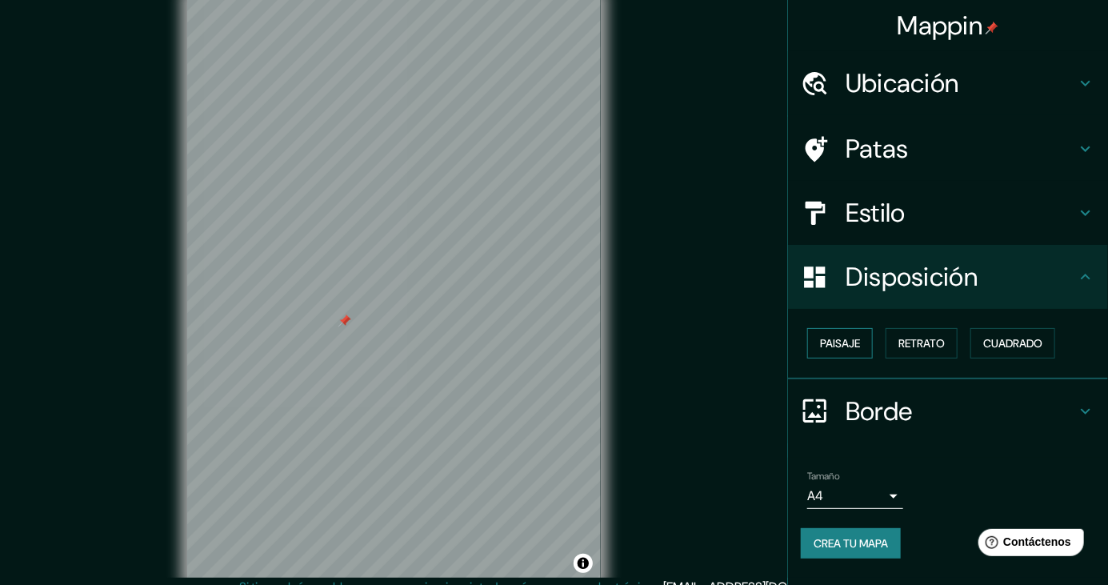
click at [858, 346] on font "Paisaje" at bounding box center [840, 343] width 40 height 14
